Goal: Check status

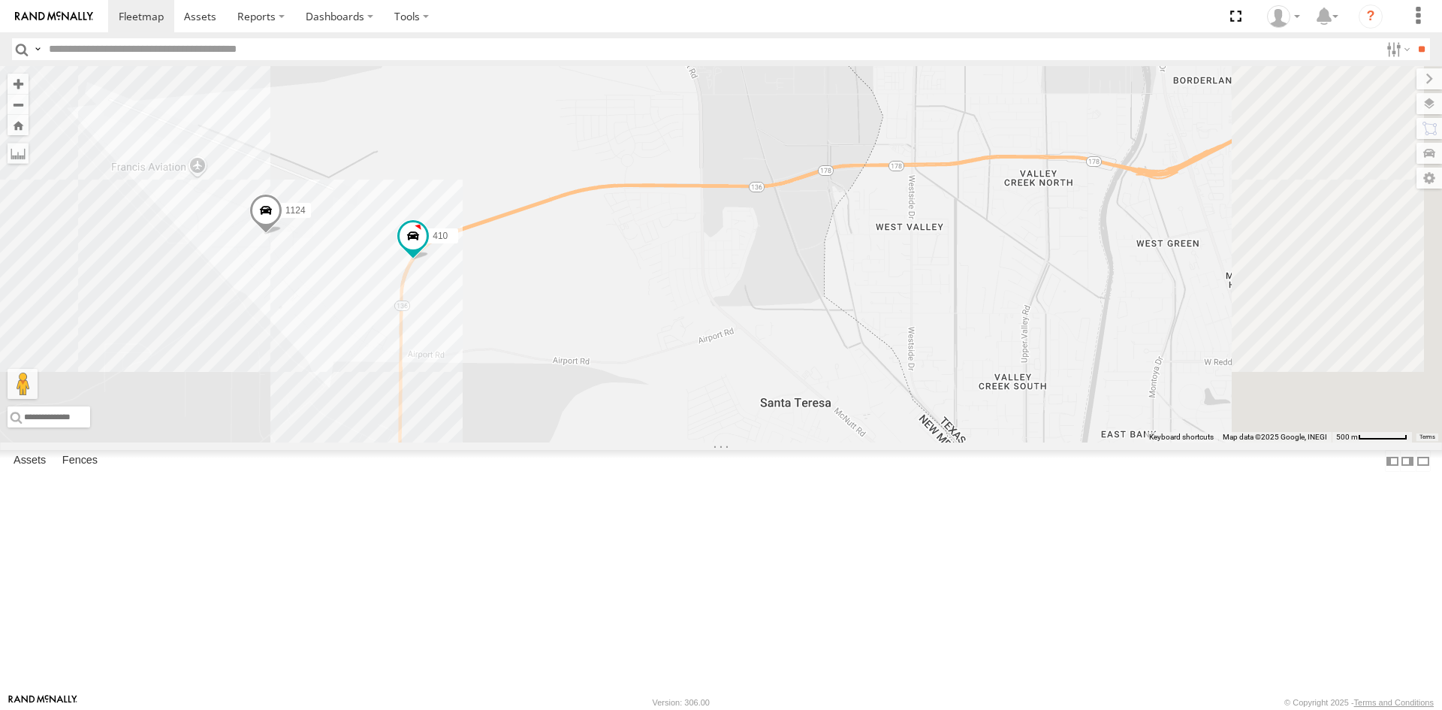
drag, startPoint x: 820, startPoint y: 383, endPoint x: 647, endPoint y: 483, distance: 200.2
click at [647, 442] on div "4093 7937 8689 1124 410" at bounding box center [721, 254] width 1442 height 376
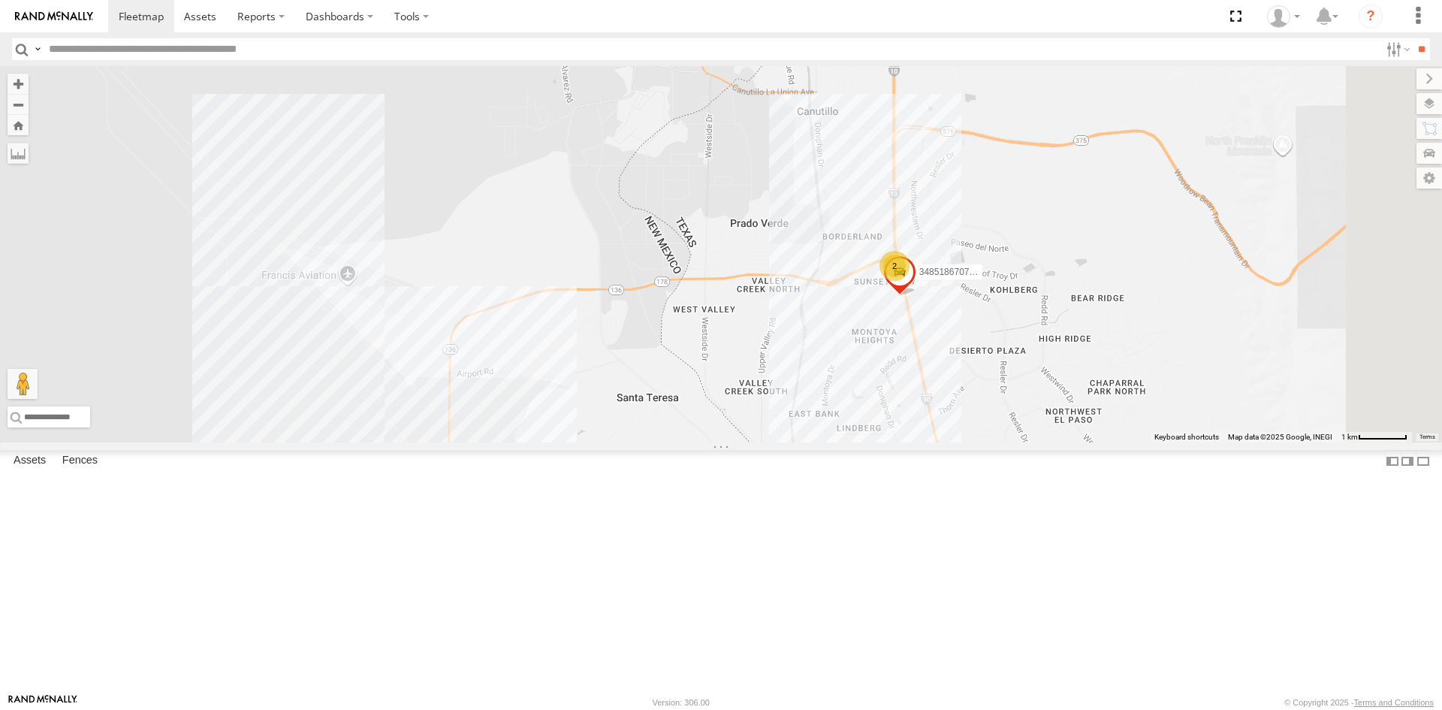
drag, startPoint x: 723, startPoint y: 518, endPoint x: 719, endPoint y: 388, distance: 129.3
click at [720, 390] on div "3485186707B8 2" at bounding box center [721, 254] width 1442 height 376
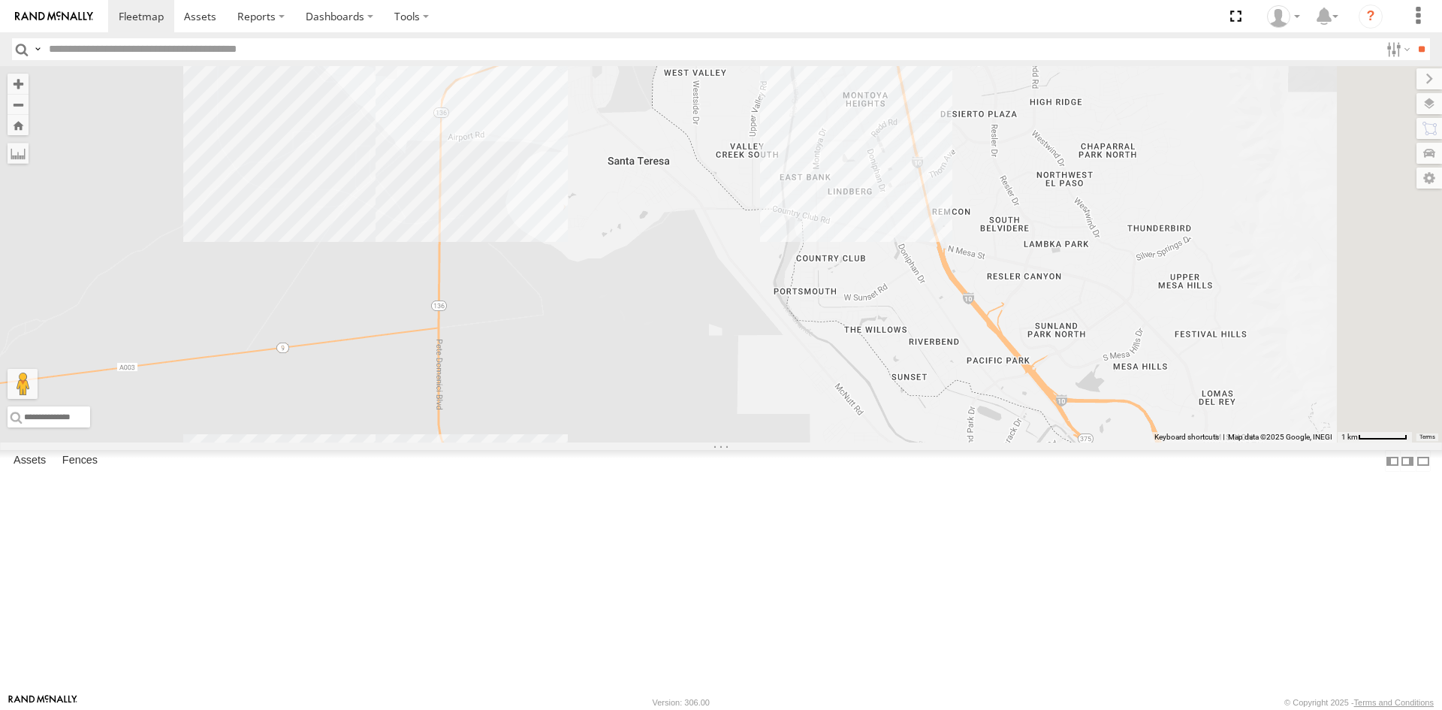
drag, startPoint x: 699, startPoint y: 364, endPoint x: 535, endPoint y: 190, distance: 239.1
click at [694, 415] on div "3485186707B8 2 9 1124 3 0054" at bounding box center [721, 254] width 1442 height 376
drag, startPoint x: 608, startPoint y: 503, endPoint x: 632, endPoint y: 407, distance: 98.4
click at [632, 407] on div "3485186707B8 2 9 1124 3 0054" at bounding box center [721, 254] width 1442 height 376
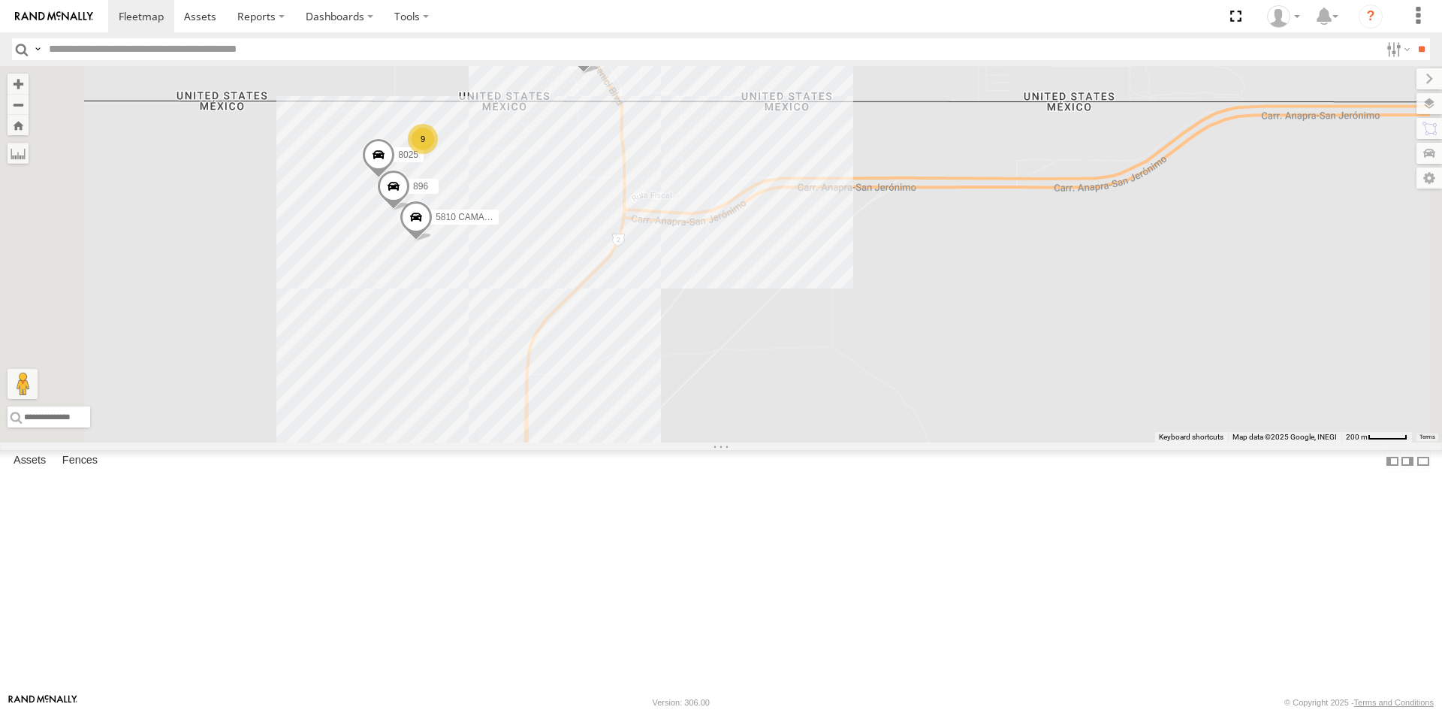
drag, startPoint x: 774, startPoint y: 247, endPoint x: 817, endPoint y: 322, distance: 86.2
click at [817, 322] on div "4093 7937 8689 1124 5810 CAMARA 0054 8025 896 9" at bounding box center [721, 254] width 1442 height 376
